Goal: Task Accomplishment & Management: Use online tool/utility

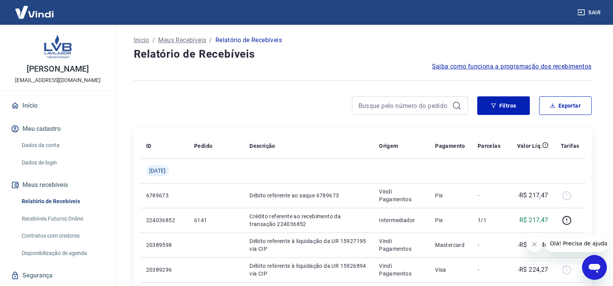
click at [531, 244] on icon "Fechar mensagem da empresa" at bounding box center [534, 244] width 6 height 6
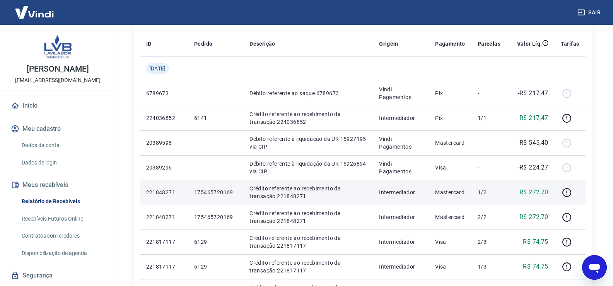
scroll to position [116, 0]
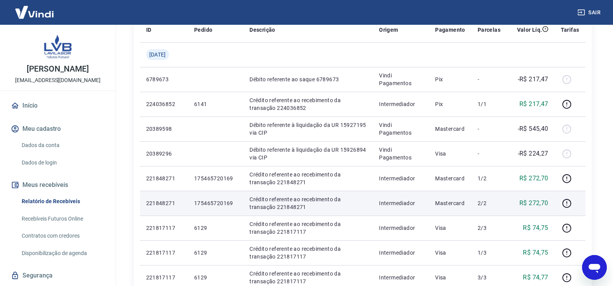
click at [218, 203] on p "175465720169" at bounding box center [215, 203] width 43 height 8
copy p "175465720169"
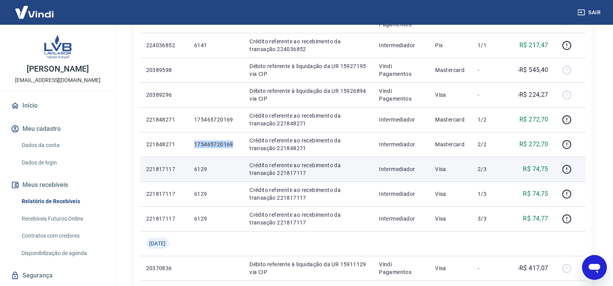
scroll to position [193, 0]
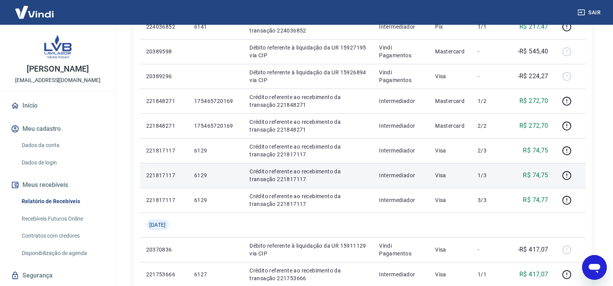
click at [201, 173] on p "6129" at bounding box center [215, 175] width 43 height 8
copy p "6129"
